Goal: Check status: Check status

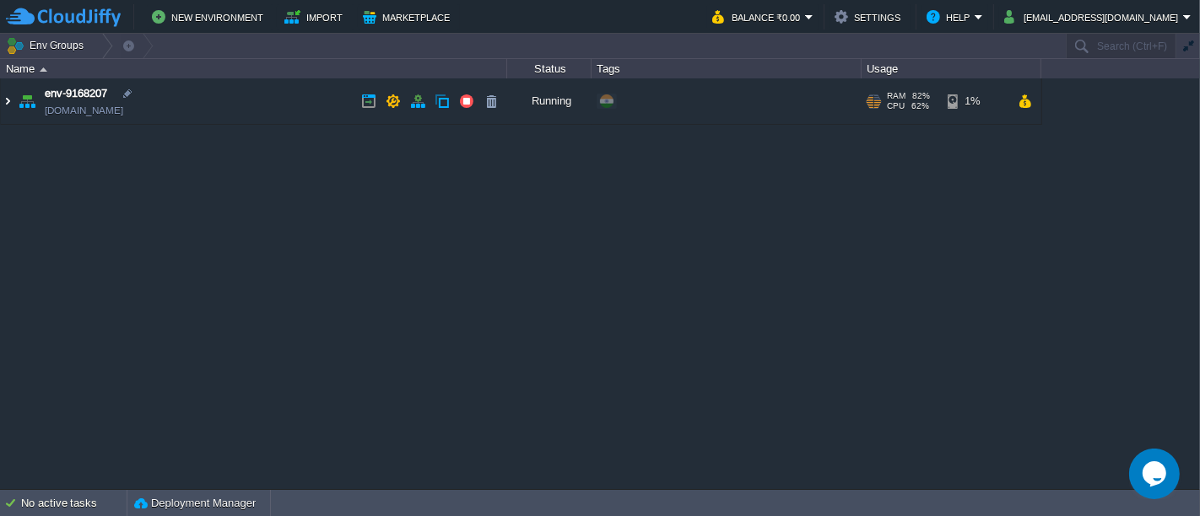
click at [9, 106] on img at bounding box center [7, 101] width 13 height 46
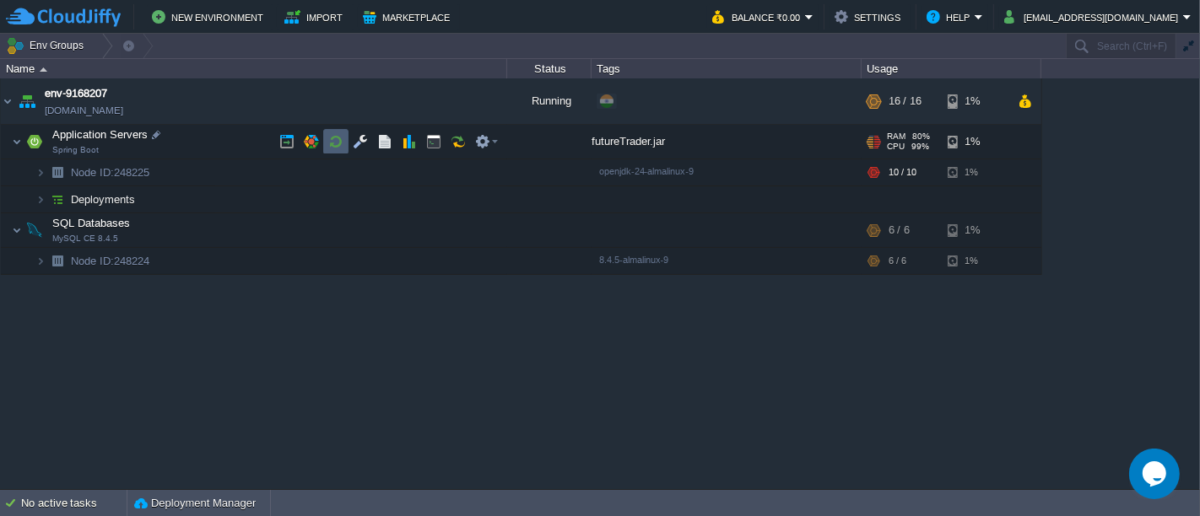
click at [326, 138] on td at bounding box center [335, 141] width 25 height 25
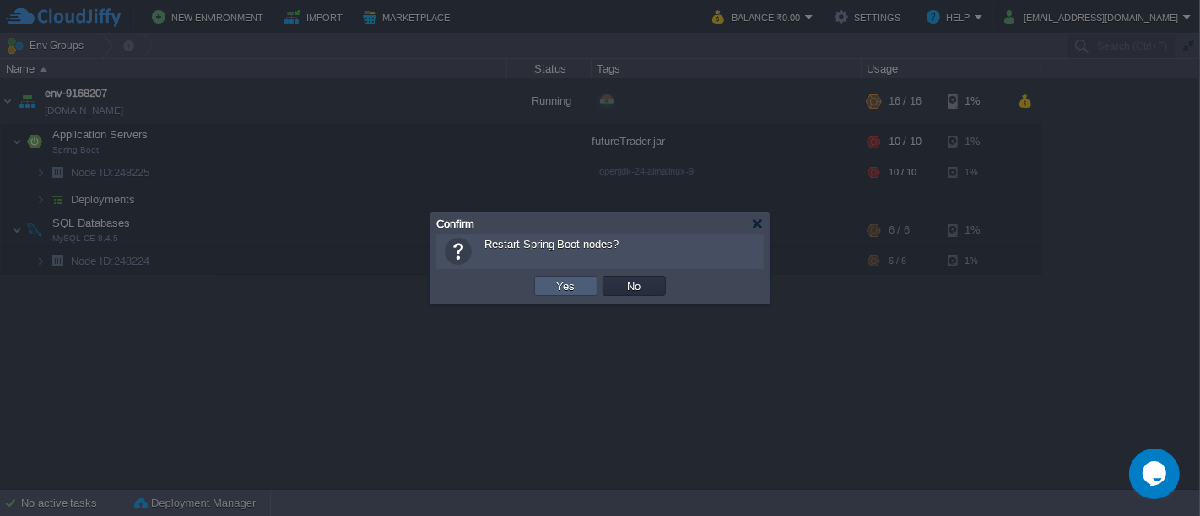
click at [559, 278] on td "Yes" at bounding box center [565, 286] width 63 height 20
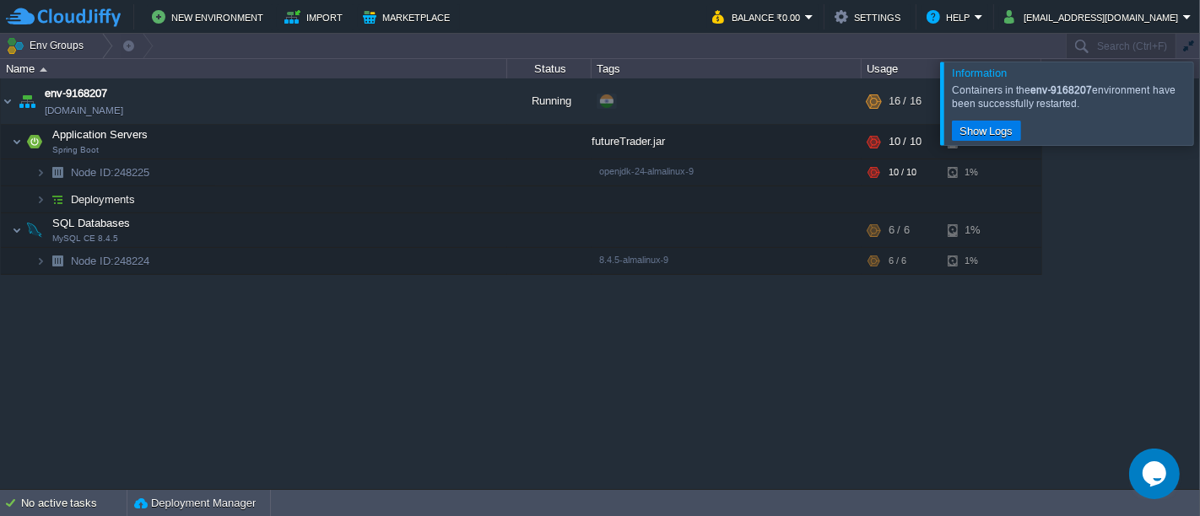
click at [1199, 106] on div at bounding box center [1220, 103] width 0 height 83
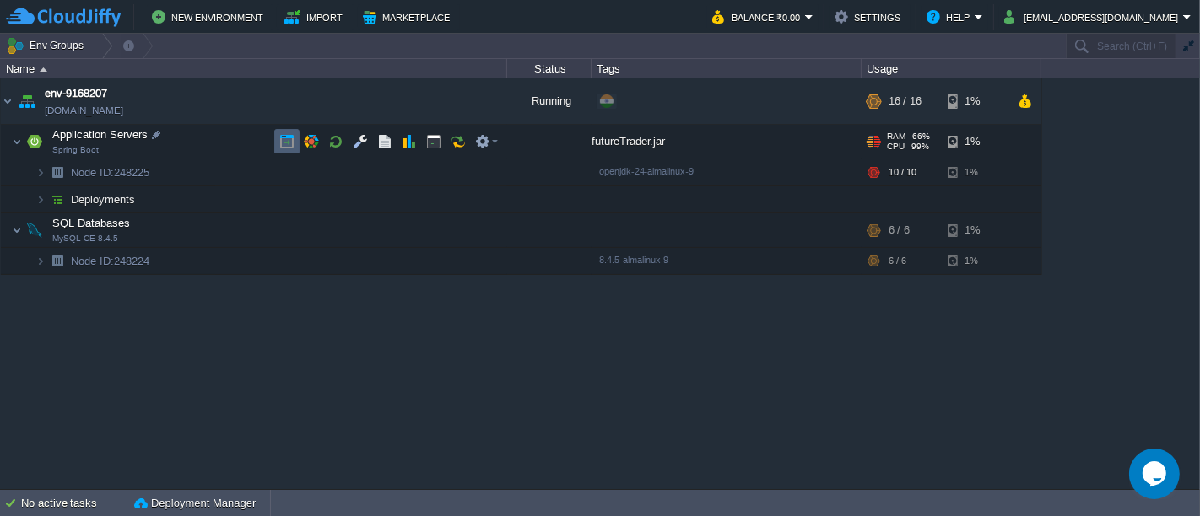
click at [278, 135] on td at bounding box center [286, 141] width 25 height 25
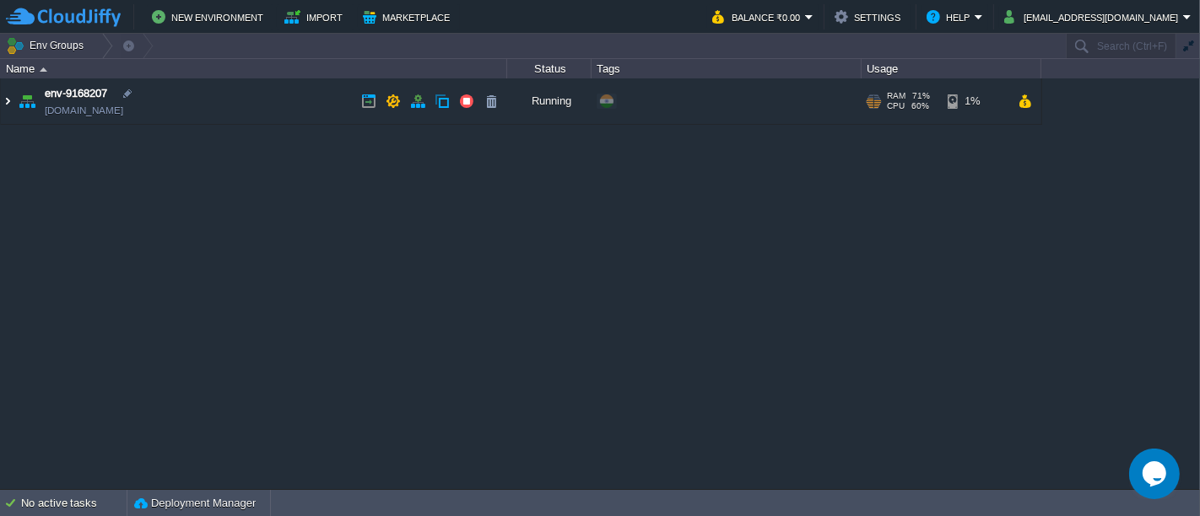
click at [12, 105] on img at bounding box center [7, 101] width 13 height 46
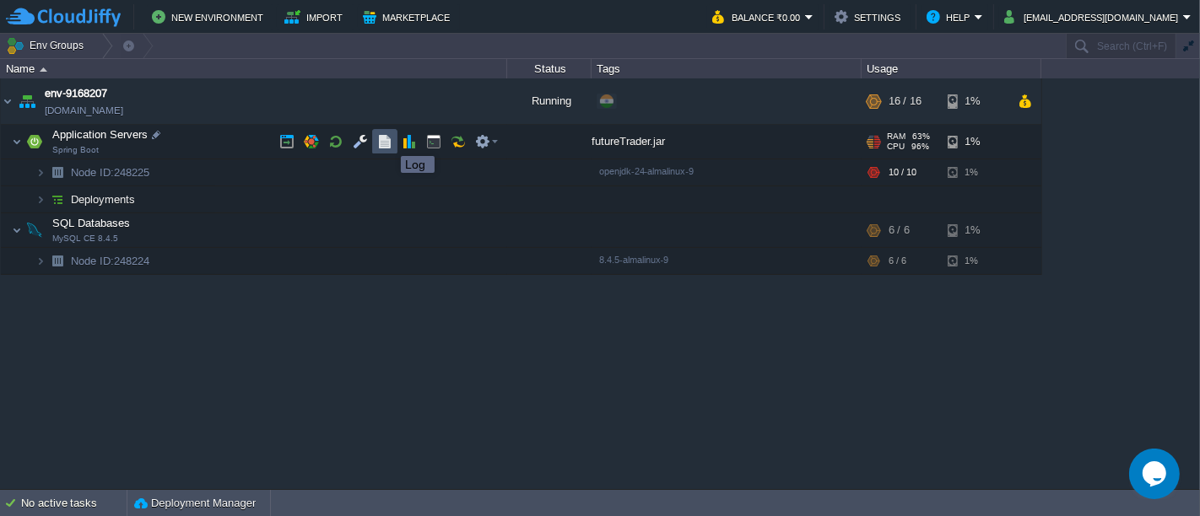
click at [388, 141] on button "button" at bounding box center [384, 141] width 15 height 15
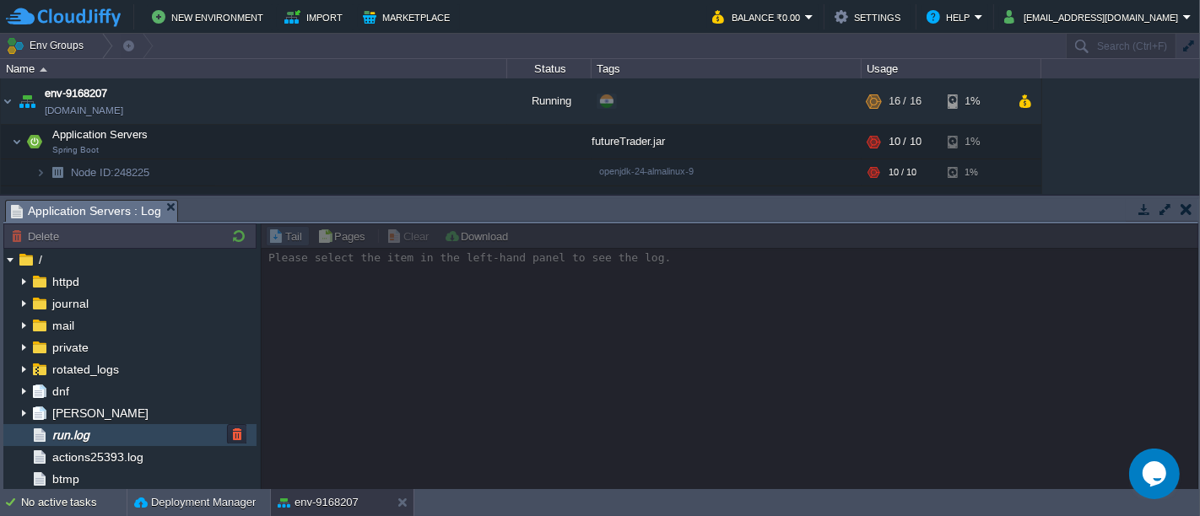
click at [190, 430] on div "run.log" at bounding box center [129, 435] width 253 height 22
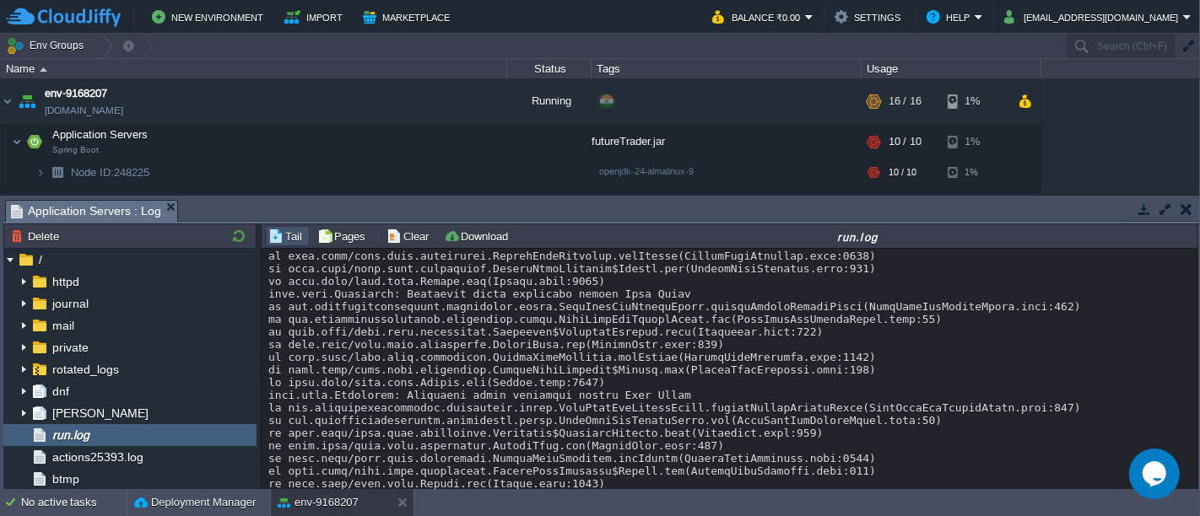
scroll to position [13994, 0]
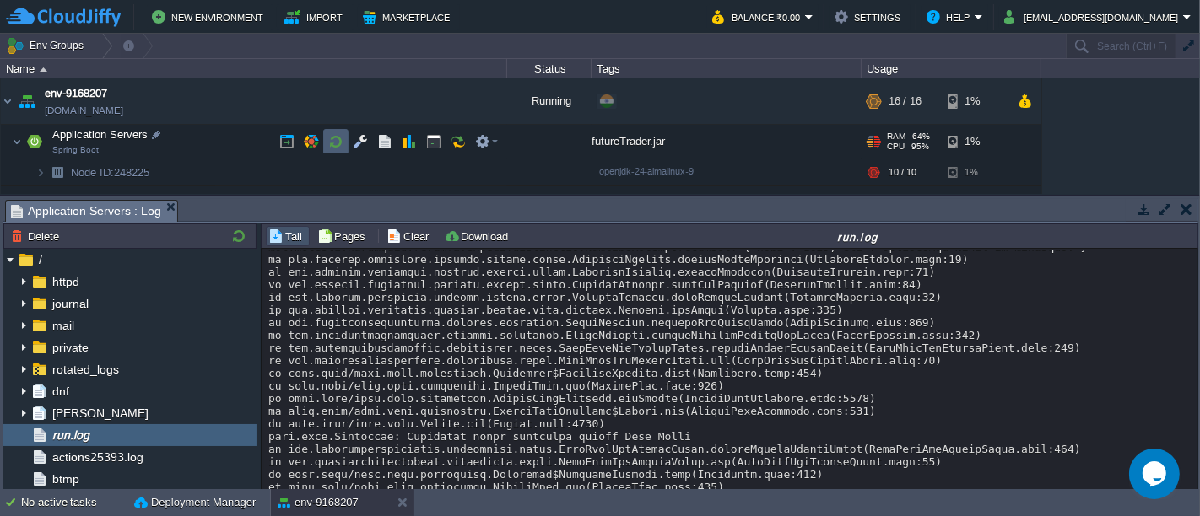
click at [339, 131] on td at bounding box center [335, 141] width 25 height 25
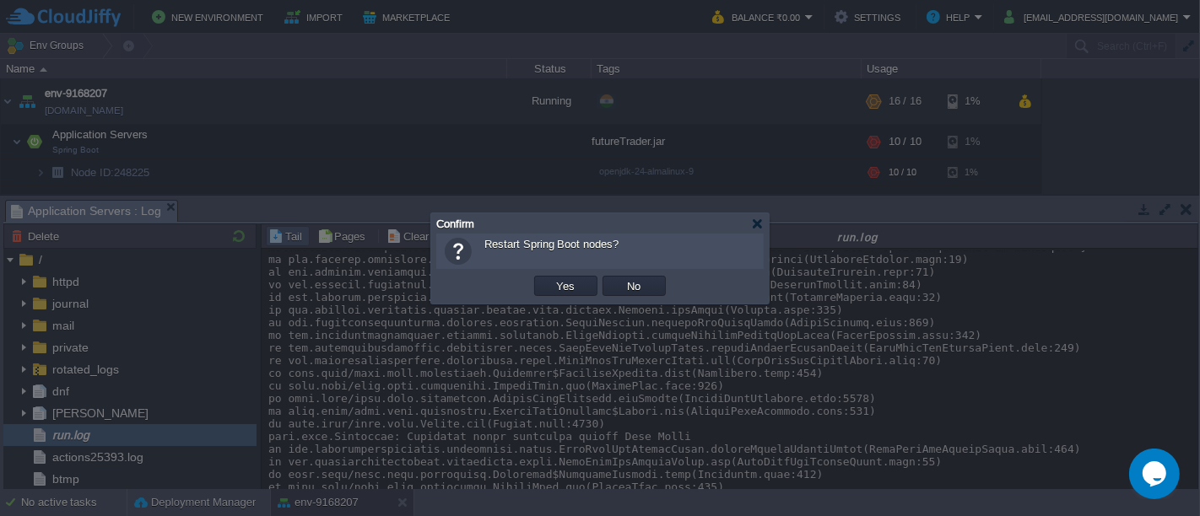
click at [552, 271] on div "OK Yes No Cancel" at bounding box center [599, 286] width 327 height 35
click at [560, 289] on button "Yes" at bounding box center [566, 285] width 29 height 15
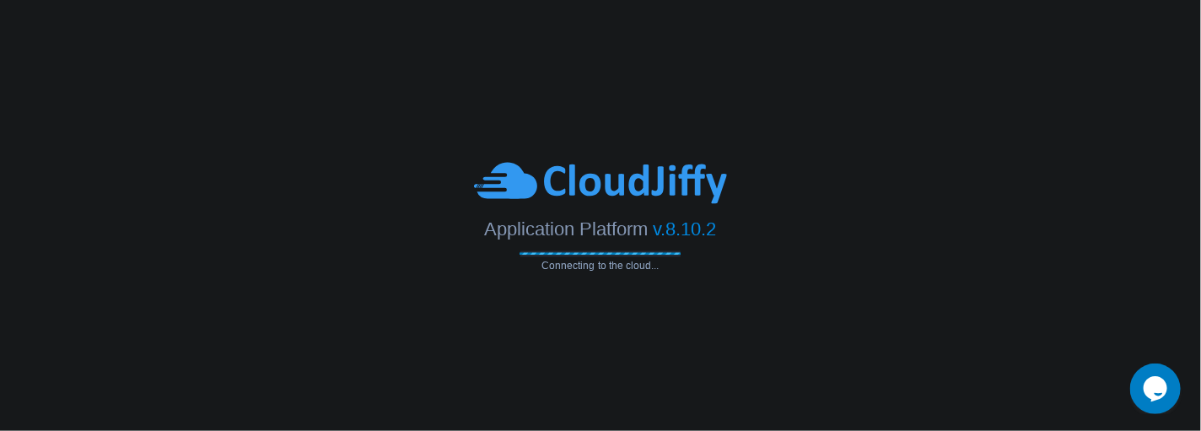
click at [422, 158] on body "Application Platform v.8.10.2 Connecting to the cloud..." at bounding box center [600, 215] width 1201 height 431
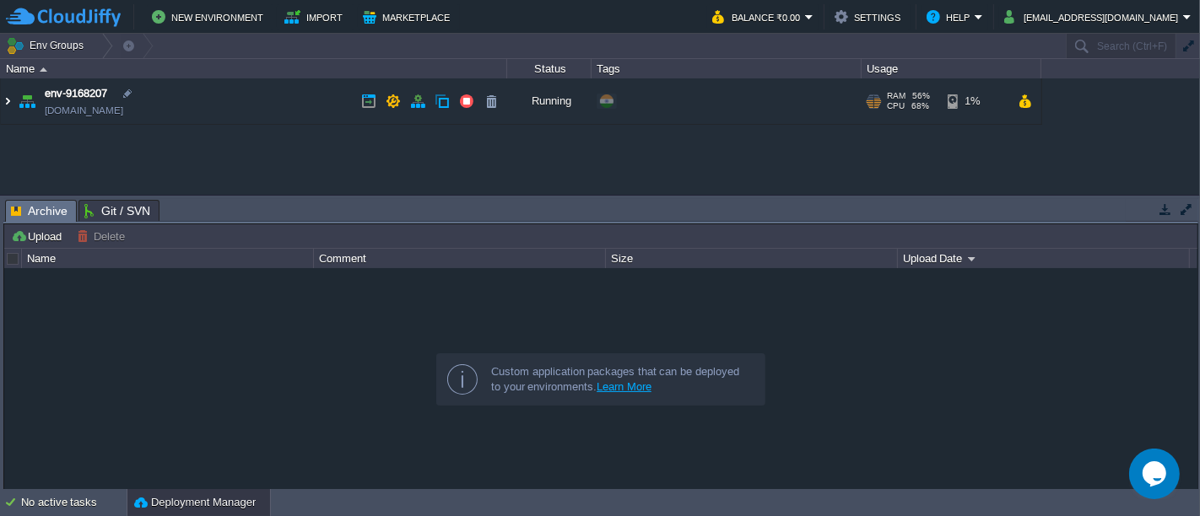
click at [9, 104] on img at bounding box center [7, 101] width 13 height 46
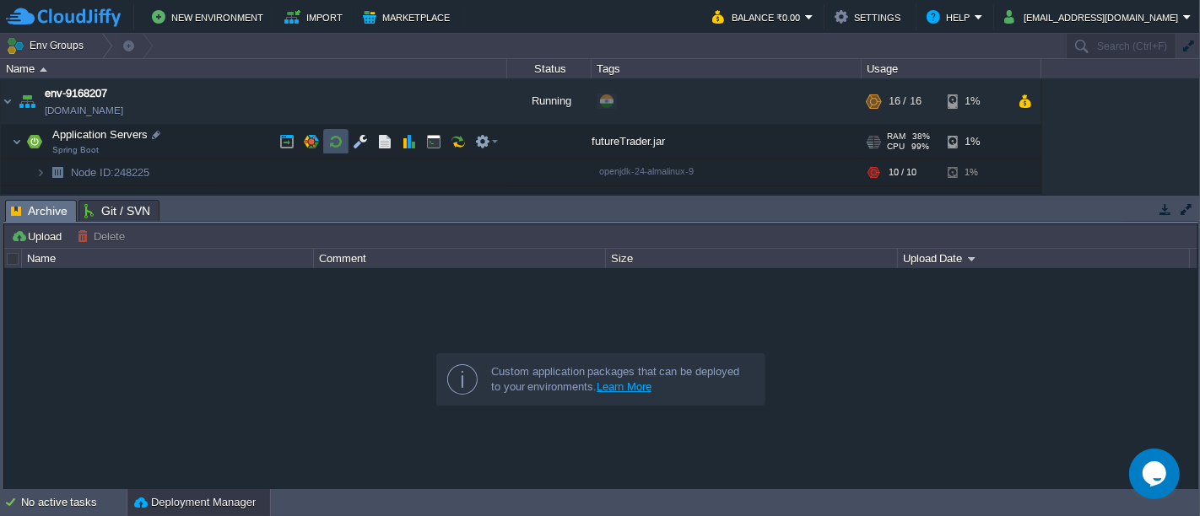
click at [339, 140] on button "button" at bounding box center [335, 141] width 15 height 15
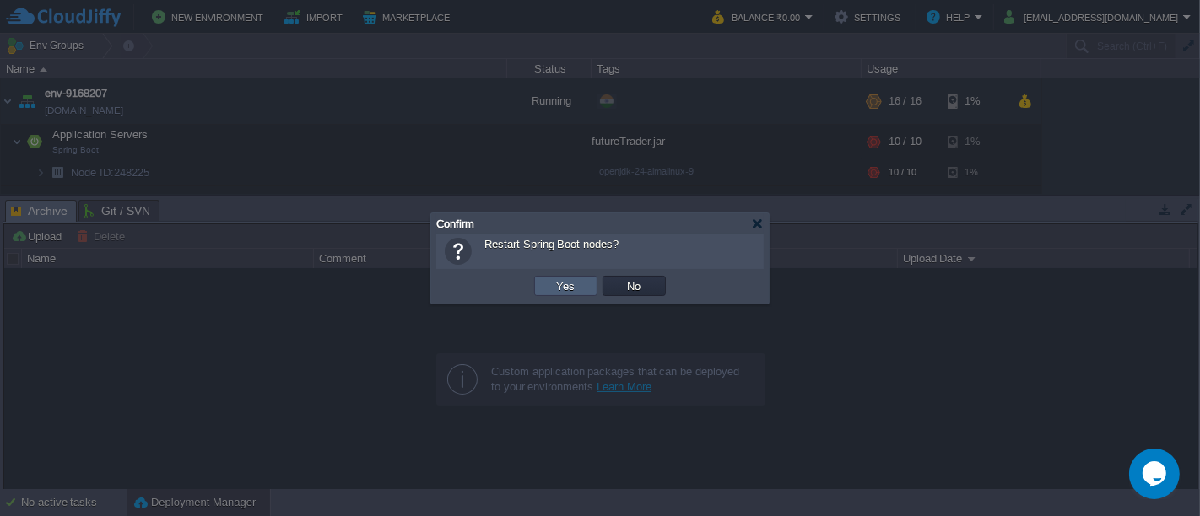
click at [562, 294] on td "Yes" at bounding box center [565, 286] width 63 height 20
